Goal: Navigation & Orientation: Find specific page/section

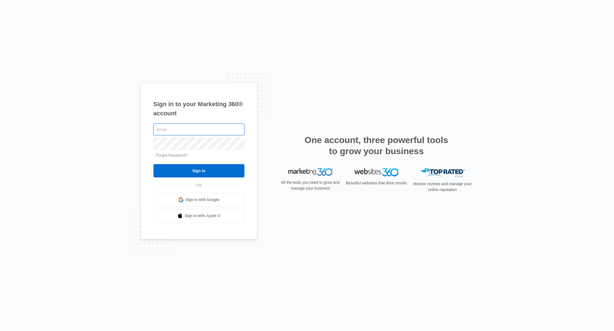
type input "branden@roybalconstruction.com"
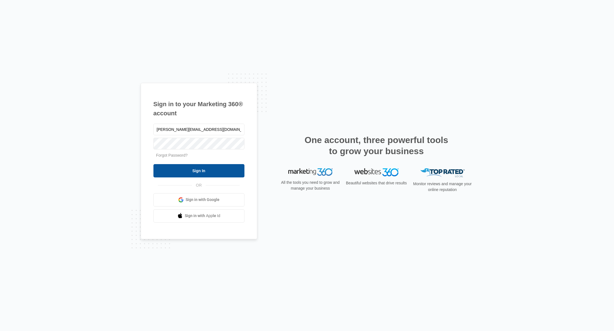
click at [183, 171] on input "Sign In" at bounding box center [198, 170] width 91 height 13
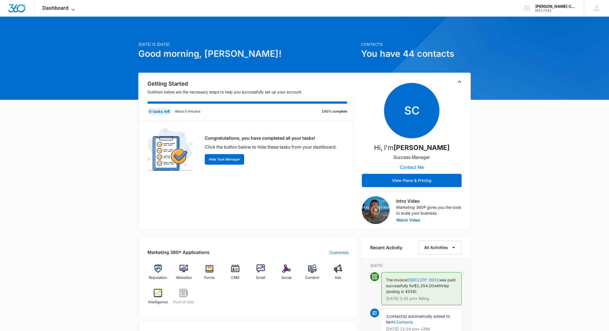
click at [56, 8] on span "Dashboard" at bounding box center [55, 8] width 26 height 6
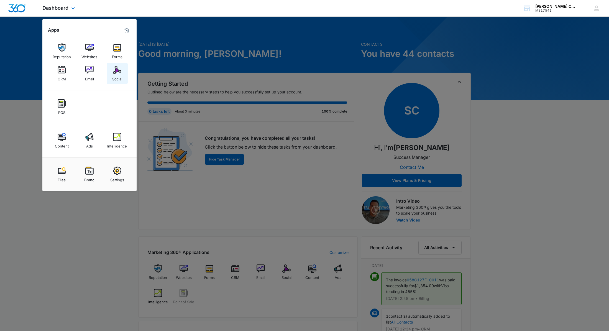
click at [115, 68] on img at bounding box center [117, 70] width 8 height 8
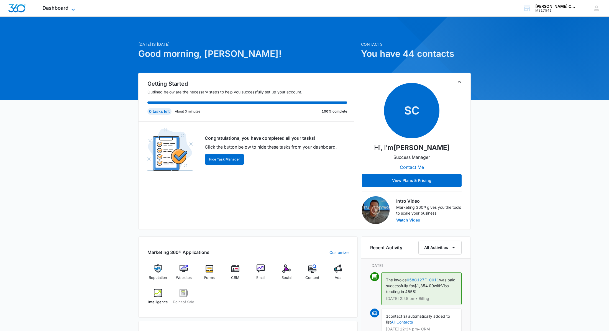
click at [62, 9] on span "Dashboard" at bounding box center [55, 8] width 26 height 6
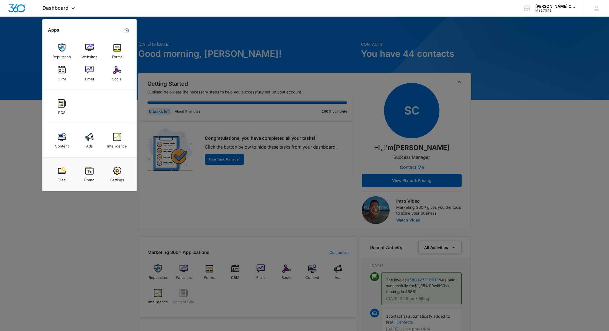
click at [244, 31] on div at bounding box center [304, 165] width 609 height 331
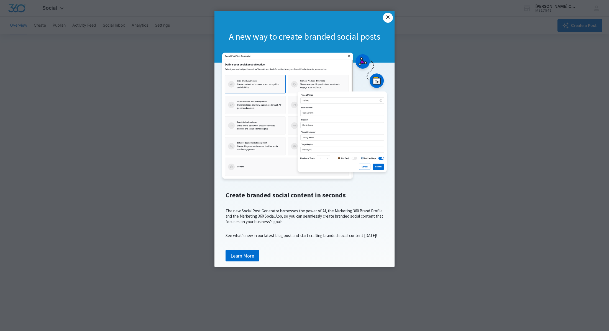
click at [389, 19] on link "×" at bounding box center [388, 18] width 10 height 10
